Goal: Find specific page/section: Find specific page/section

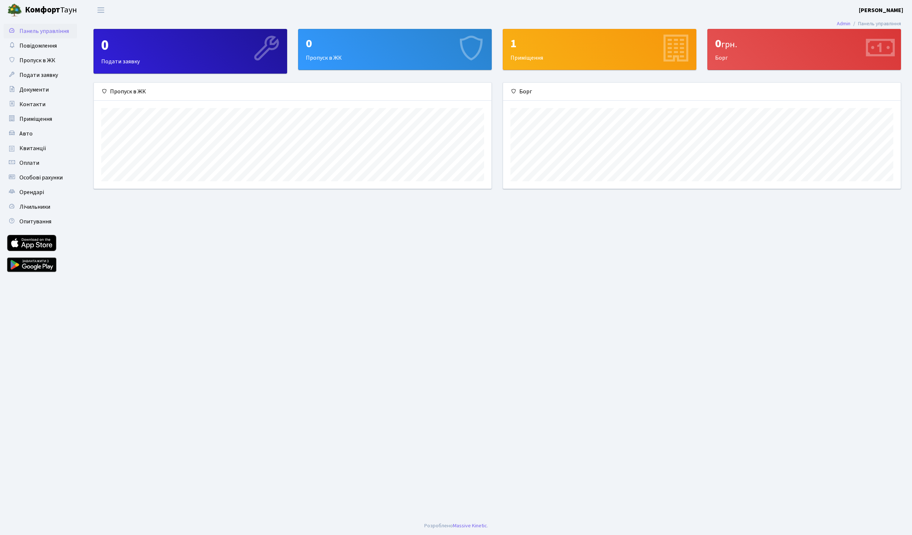
scroll to position [106, 397]
click at [556, 44] on div "1" at bounding box center [599, 44] width 178 height 14
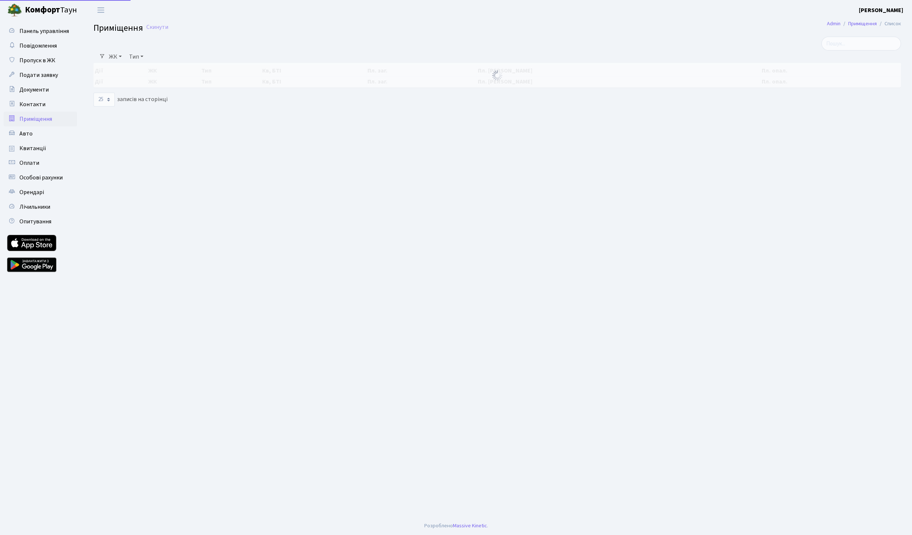
select select "25"
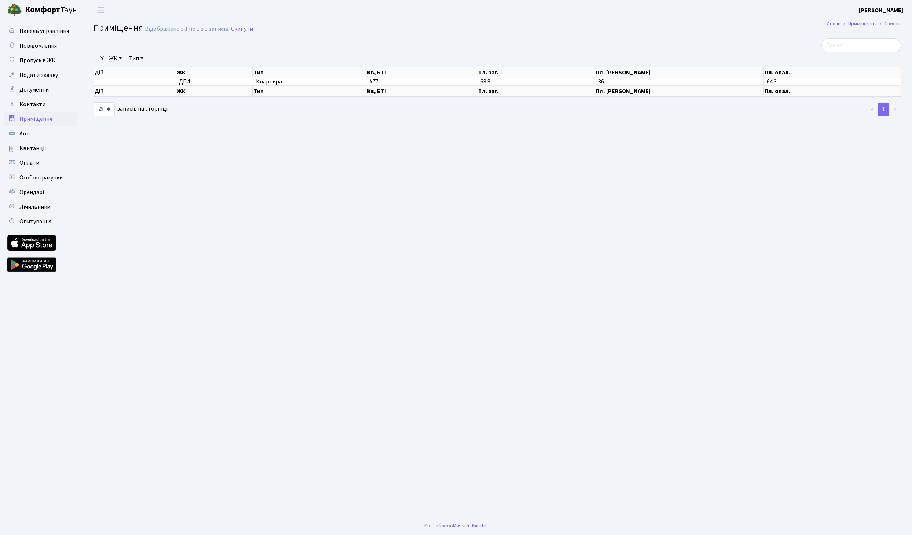
drag, startPoint x: 555, startPoint y: 41, endPoint x: 549, endPoint y: 41, distance: 5.5
click at [549, 41] on div at bounding box center [360, 45] width 545 height 14
drag, startPoint x: 557, startPoint y: 41, endPoint x: 558, endPoint y: 47, distance: 6.6
click at [556, 48] on div at bounding box center [360, 45] width 545 height 14
drag, startPoint x: 561, startPoint y: 32, endPoint x: 547, endPoint y: 21, distance: 17.8
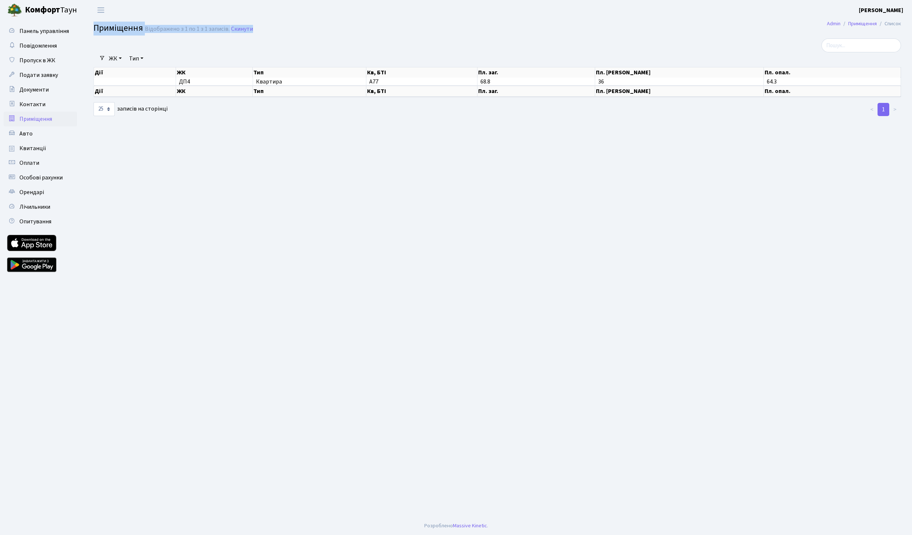
click at [547, 20] on main "Admin Приміщення Список Приміщення Відображено з 1 по 1 з 1 записів. Скинути Фі…" at bounding box center [496, 268] width 829 height 497
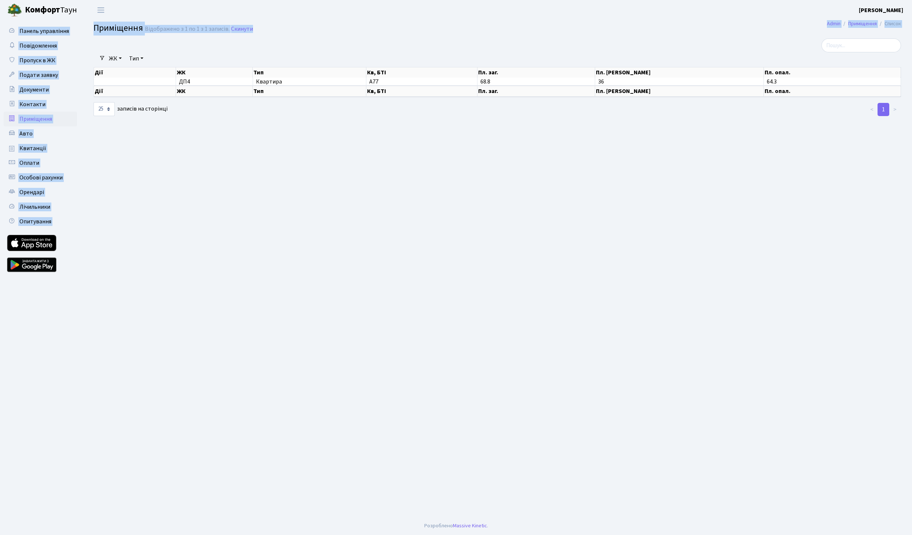
drag, startPoint x: 538, startPoint y: 34, endPoint x: 531, endPoint y: 28, distance: 9.6
click at [531, 28] on body "[PERSON_NAME] [PERSON_NAME] Мій обліковий запис Вийти Панель управління Повідом…" at bounding box center [456, 267] width 912 height 535
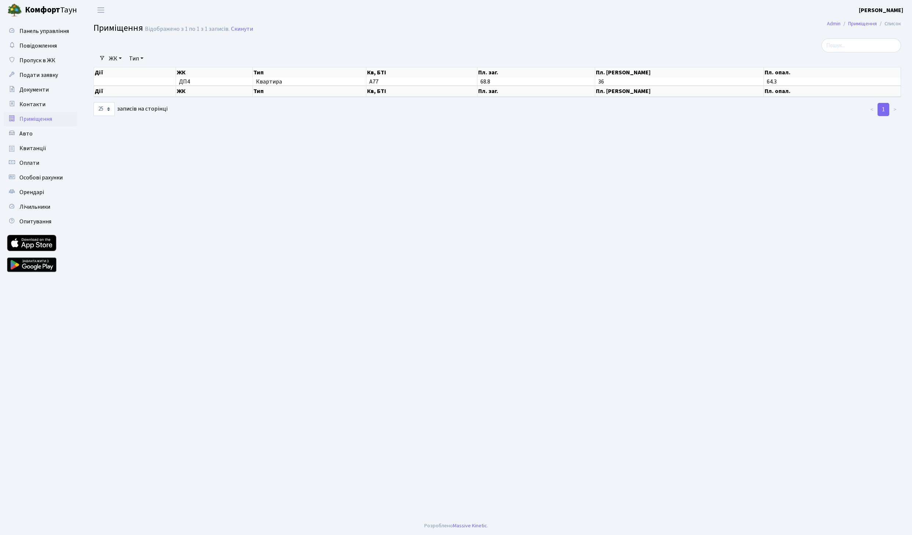
drag, startPoint x: 531, startPoint y: 27, endPoint x: 522, endPoint y: 15, distance: 15.1
click at [522, 15] on body "[PERSON_NAME] [PERSON_NAME] Мій обліковий запис Вийти Панель управління Повідом…" at bounding box center [456, 267] width 912 height 535
drag, startPoint x: 772, startPoint y: 70, endPoint x: 770, endPoint y: 64, distance: 6.5
click at [770, 64] on div "Фільтри ЖК - ДП4, вул. [PERSON_NAME][STREET_ADDRESS] Тип - Квартира Комерція Не…" at bounding box center [497, 77] width 818 height 78
click at [588, 175] on main "Admin Приміщення Список Приміщення Відображено з 1 по 1 з 1 записів. Скинути Фі…" at bounding box center [496, 268] width 829 height 497
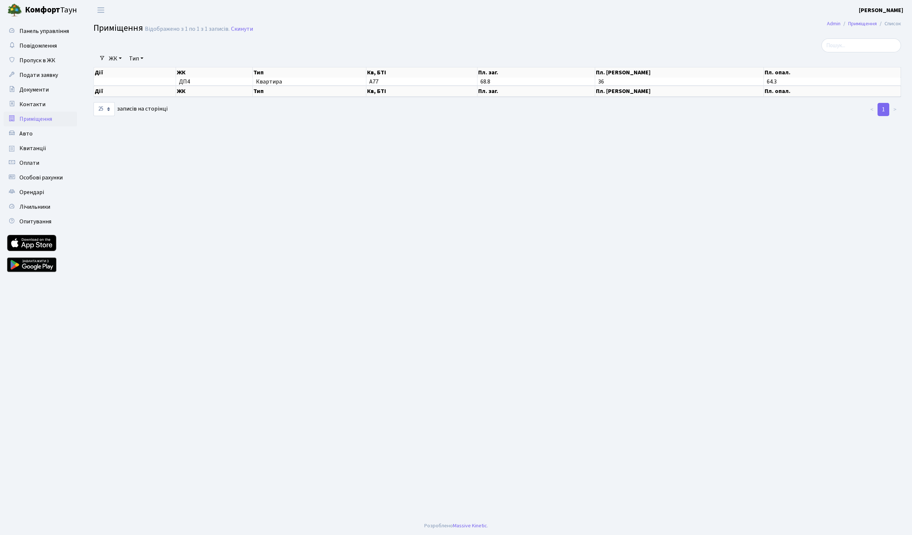
click at [549, 161] on main "Admin Приміщення Список Приміщення Відображено з 1 по 1 з 1 записів. Скинути Фі…" at bounding box center [496, 268] width 829 height 497
click at [545, 160] on main "Admin Приміщення Список Приміщення Відображено з 1 по 1 з 1 записів. Скинути Фі…" at bounding box center [496, 268] width 829 height 497
click at [532, 170] on main "Admin Приміщення Список Приміщення Відображено з 1 по 1 з 1 записів. Скинути Фі…" at bounding box center [496, 268] width 829 height 497
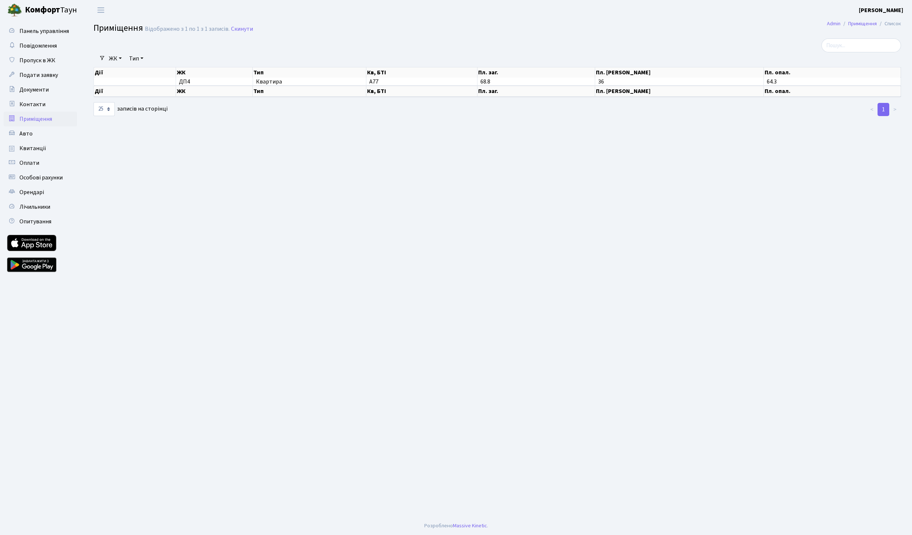
click at [532, 170] on main "Admin Приміщення Список Приміщення Відображено з 1 по 1 з 1 записів. Скинути Фі…" at bounding box center [496, 268] width 829 height 497
